Goal: Task Accomplishment & Management: Use online tool/utility

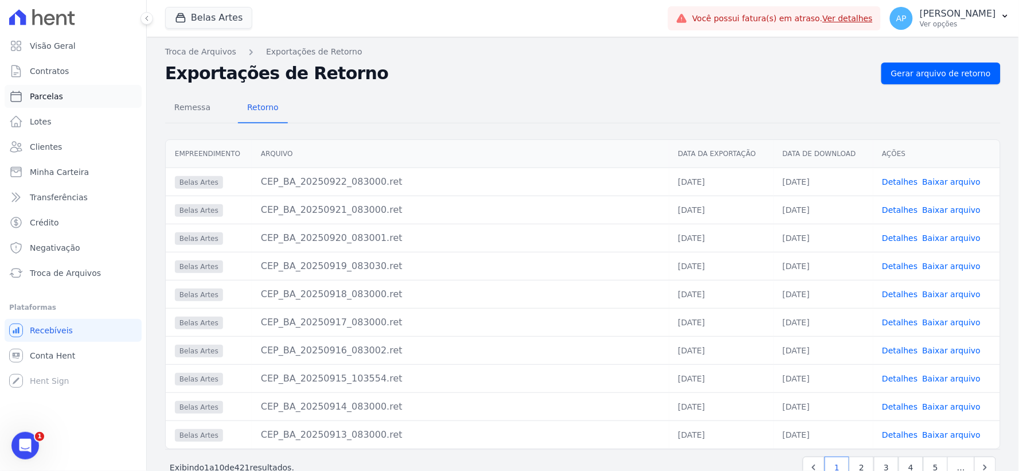
click at [35, 92] on span "Parcelas" at bounding box center [46, 96] width 33 height 11
select select
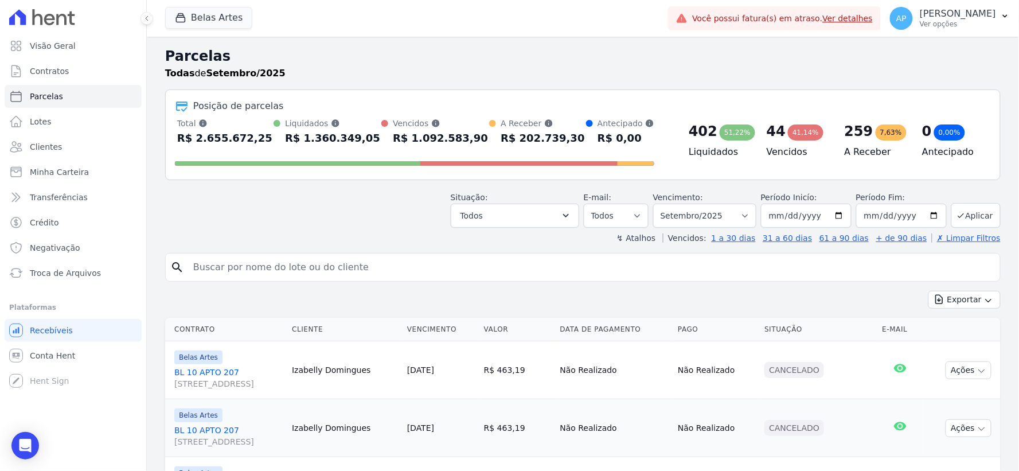
click at [323, 263] on input "search" at bounding box center [590, 267] width 809 height 23
paste input "Claudeanny da [PERSON_NAME]"
type input "Claudeanny da [PERSON_NAME]"
select select
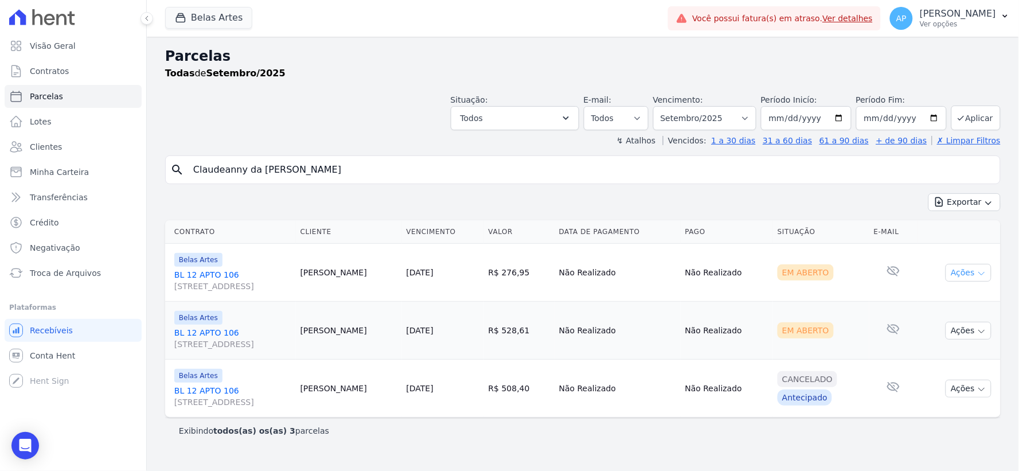
click at [964, 268] on button "Ações" at bounding box center [969, 273] width 46 height 18
click at [935, 299] on link "Ver boleto" at bounding box center [964, 298] width 110 height 21
click at [780, 357] on td "Em Aberto" at bounding box center [821, 331] width 96 height 58
click at [967, 329] on button "Ações" at bounding box center [969, 331] width 46 height 18
click at [915, 358] on link "Ver boleto" at bounding box center [964, 356] width 110 height 21
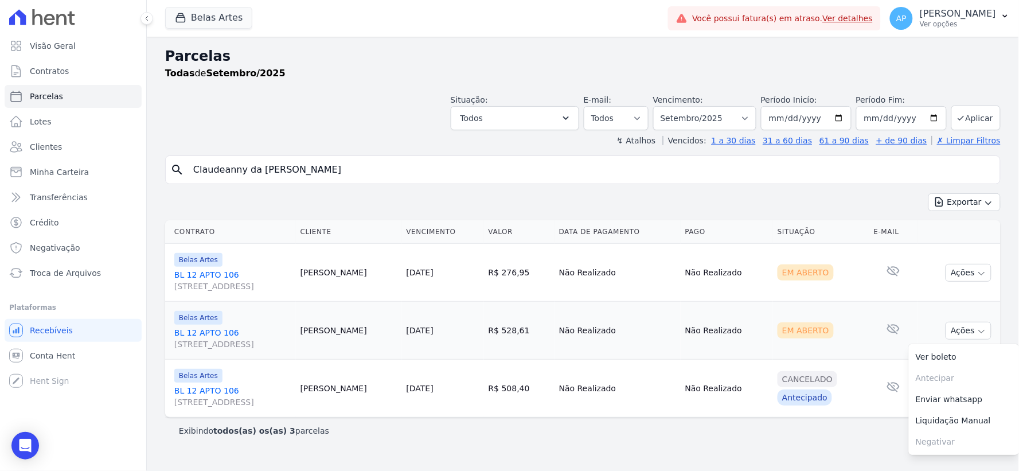
drag, startPoint x: 371, startPoint y: 165, endPoint x: 0, endPoint y: 209, distance: 373.1
click at [0, 209] on div "Visão Geral Contratos [GEOGRAPHIC_DATA] Lotes Clientes Minha Carteira Transferê…" at bounding box center [509, 235] width 1019 height 471
paste input "[PERSON_NAME] [PERSON_NAME] [PERSON_NAME]"
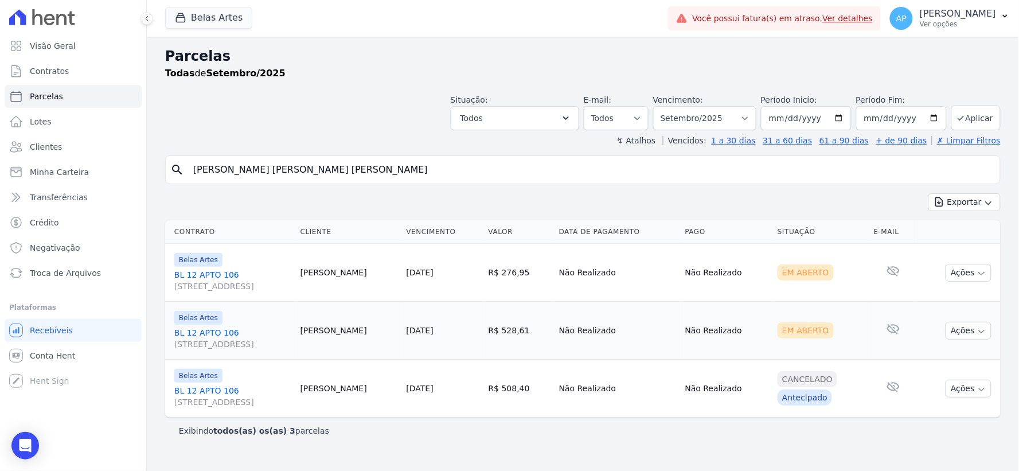
type input "[PERSON_NAME] [PERSON_NAME] [PERSON_NAME]"
select select
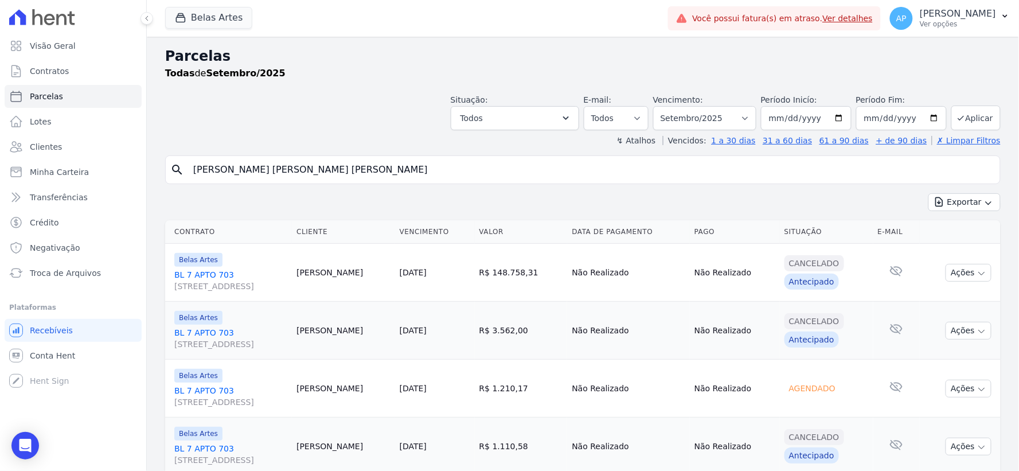
scroll to position [40, 0]
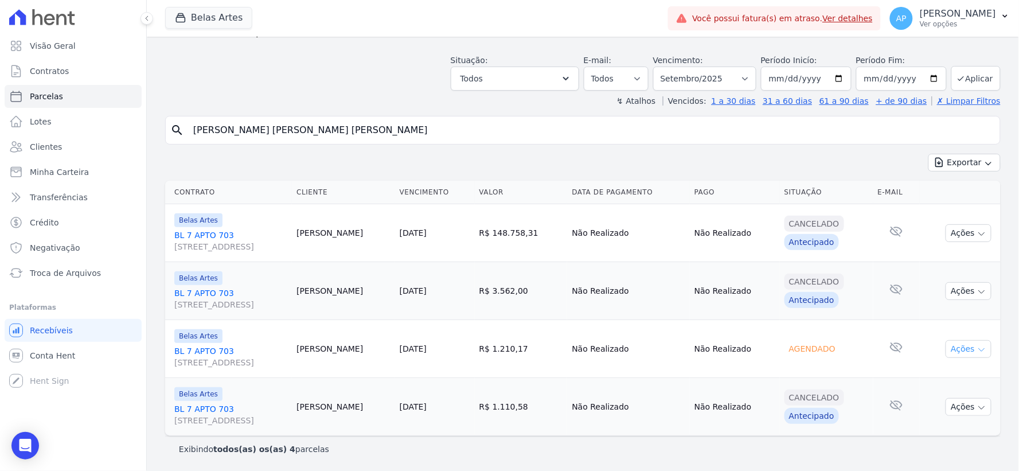
click at [964, 346] on button "Ações" at bounding box center [969, 349] width 46 height 18
click at [190, 350] on link "[STREET_ADDRESS]" at bounding box center [230, 356] width 113 height 23
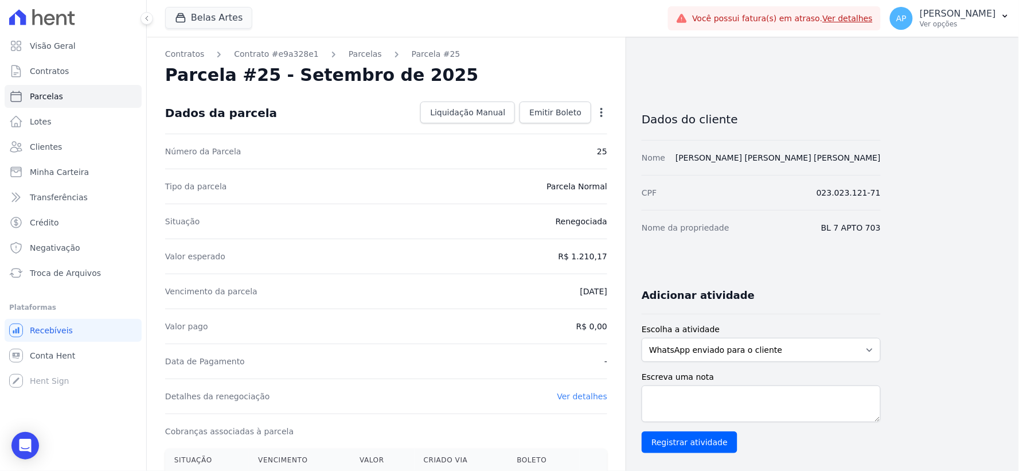
click at [605, 116] on icon "button" at bounding box center [601, 112] width 11 height 11
click at [391, 119] on div "Dados da parcela Liquidação Manual Liquidação Manual Data de Pagamento [DATE] […" at bounding box center [386, 112] width 442 height 41
click at [537, 112] on span "Emitir Boleto" at bounding box center [555, 112] width 52 height 11
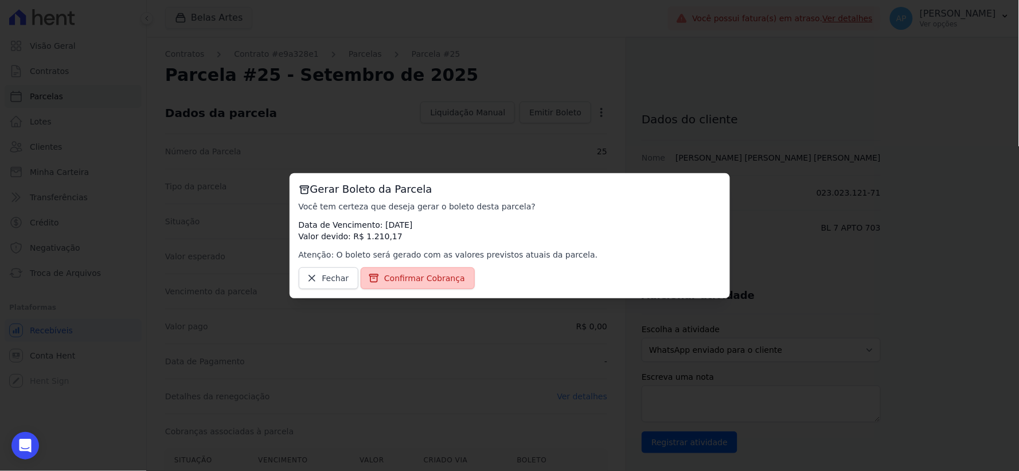
click at [394, 284] on link "Confirmar Cobrança" at bounding box center [418, 278] width 114 height 22
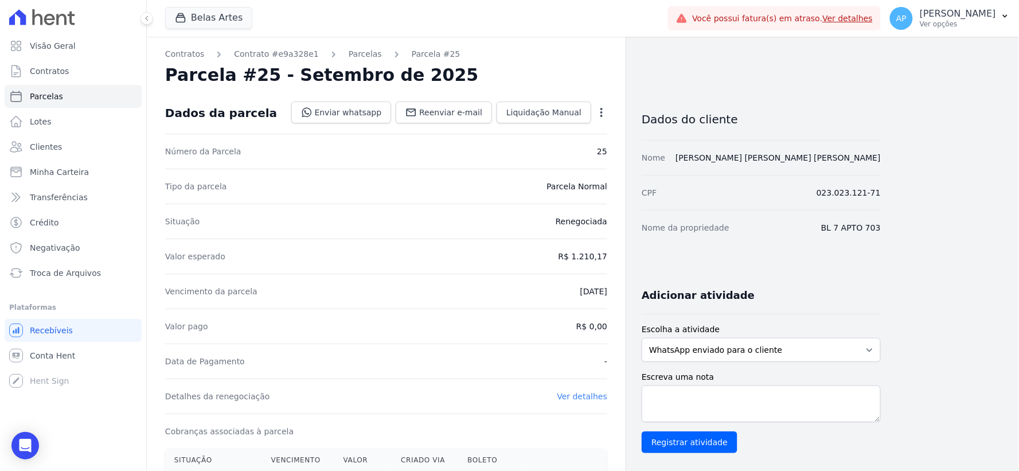
scroll to position [313, 0]
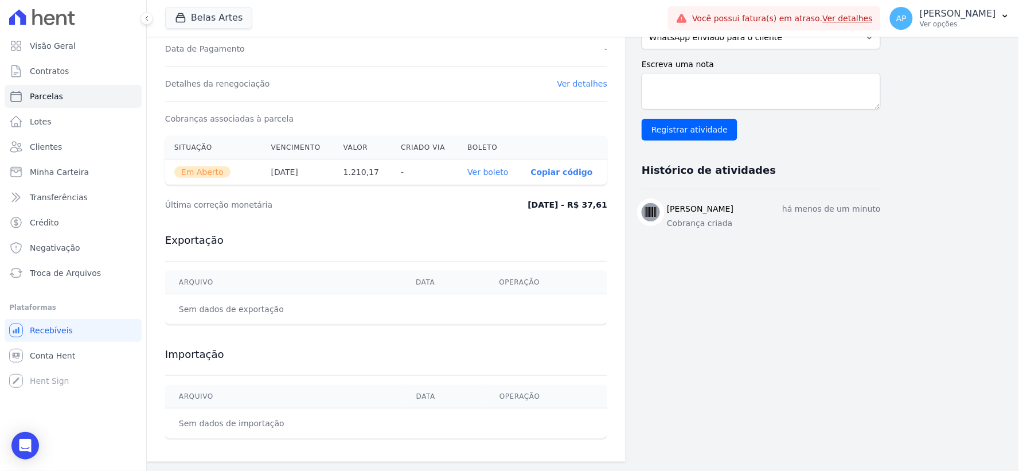
click at [495, 173] on link "Ver boleto" at bounding box center [487, 171] width 41 height 9
click at [43, 102] on link "Parcelas" at bounding box center [73, 96] width 137 height 23
select select
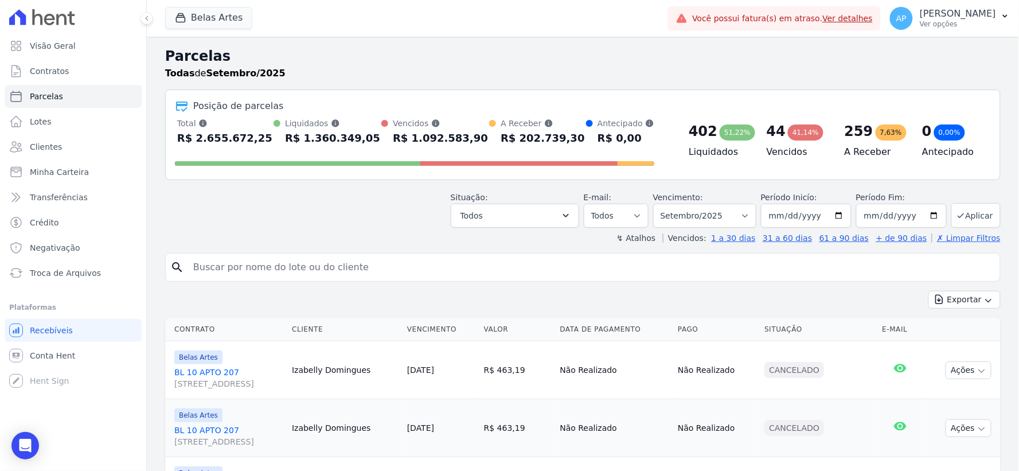
click at [287, 268] on input "search" at bounding box center [590, 267] width 809 height 23
paste input "[PERSON_NAME] [PERSON_NAME] dos [PERSON_NAME] Paleari"
type input "[PERSON_NAME] [PERSON_NAME] dos [PERSON_NAME] Paleari"
select select
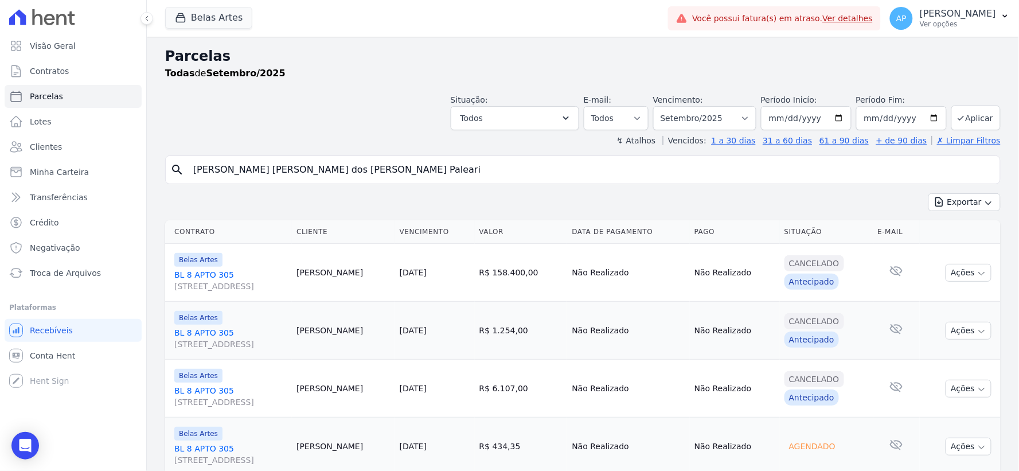
scroll to position [98, 0]
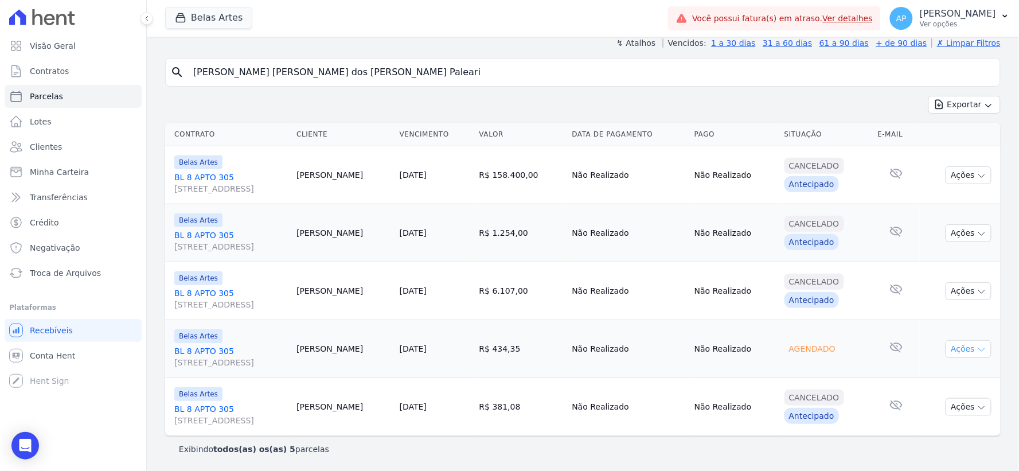
click at [952, 352] on button "Ações" at bounding box center [969, 349] width 46 height 18
click at [193, 347] on link "[STREET_ADDRESS]" at bounding box center [230, 356] width 113 height 23
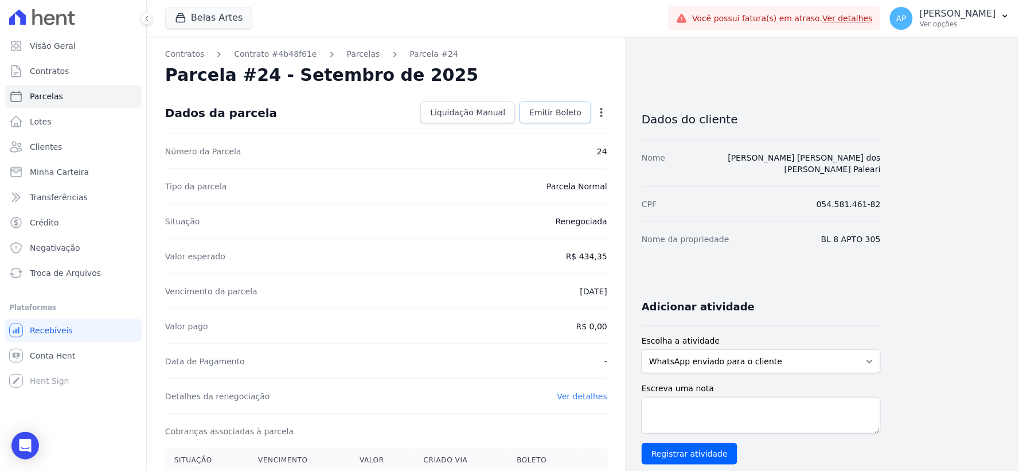
drag, startPoint x: 569, startPoint y: 115, endPoint x: 578, endPoint y: 318, distance: 203.2
click at [568, 115] on span "Emitir Boleto" at bounding box center [555, 112] width 52 height 11
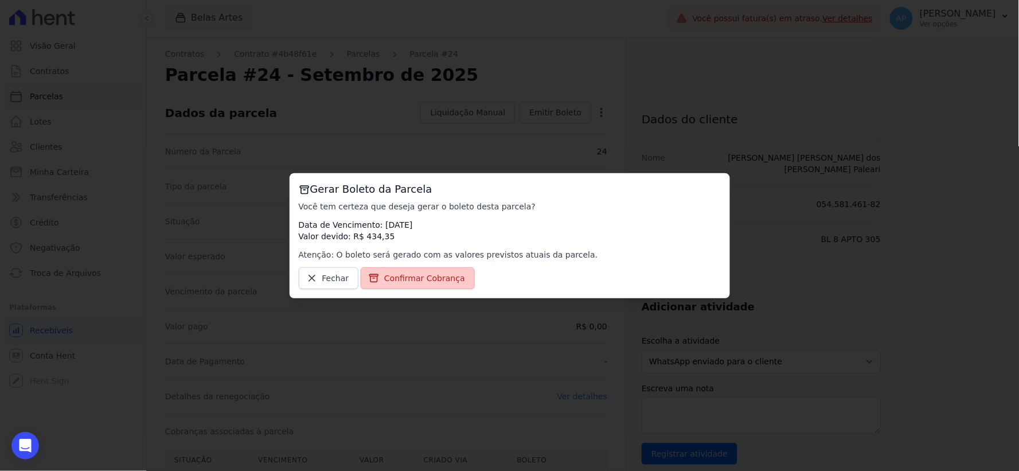
click at [389, 284] on link "Confirmar Cobrança" at bounding box center [418, 278] width 114 height 22
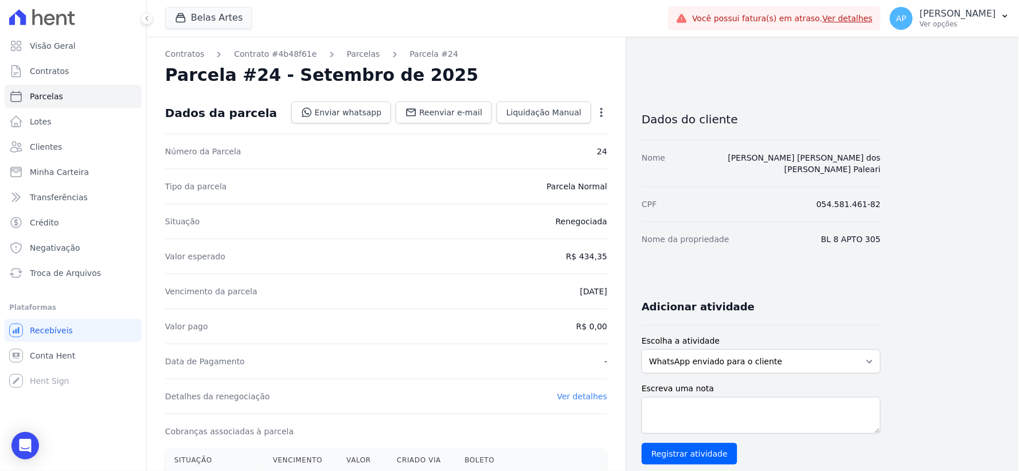
scroll to position [255, 0]
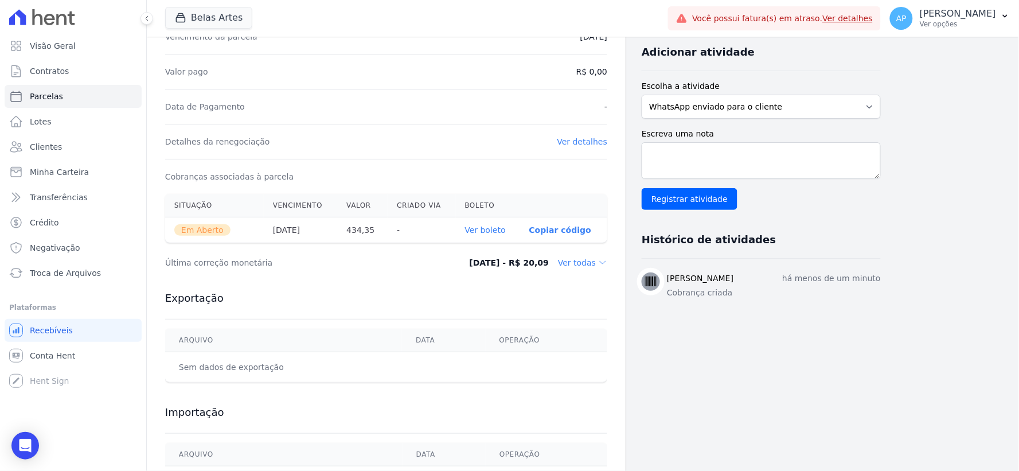
click at [477, 228] on link "Ver boleto" at bounding box center [485, 229] width 41 height 9
